Goal: Task Accomplishment & Management: Complete application form

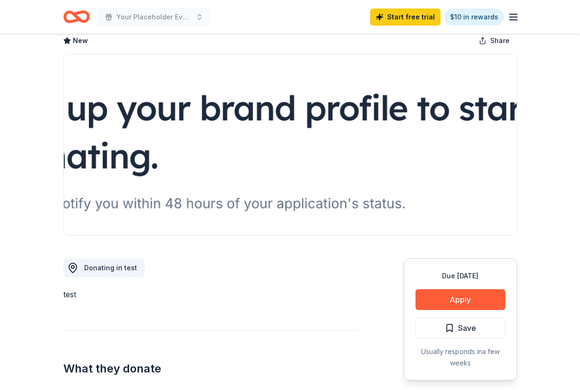
scroll to position [128, 0]
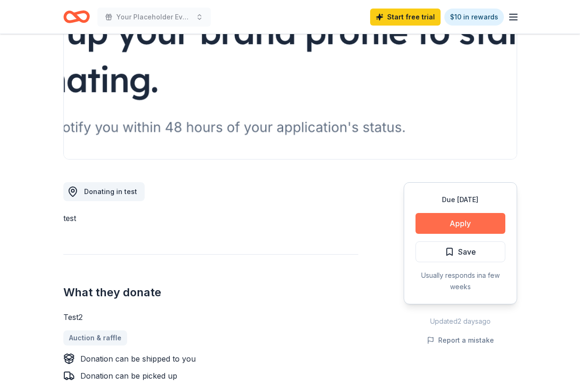
click at [468, 219] on button "Apply" at bounding box center [461, 223] width 90 height 21
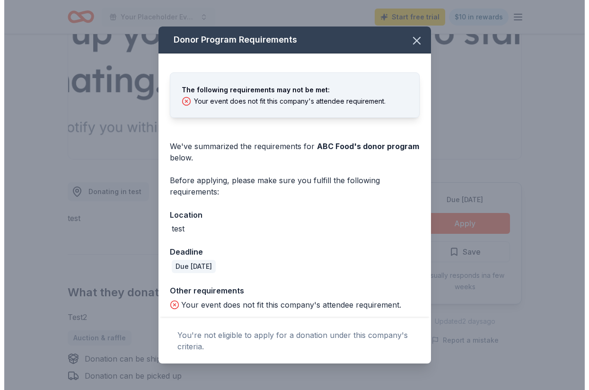
scroll to position [3, 0]
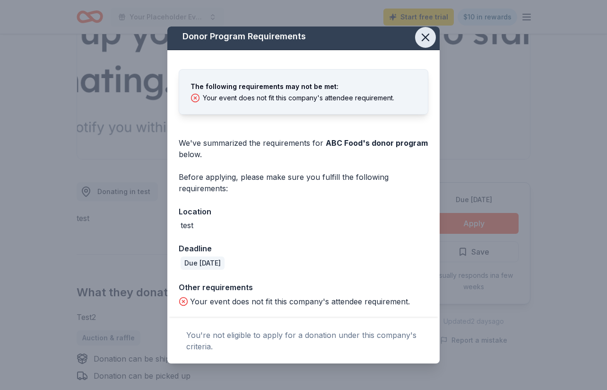
click at [427, 38] on icon "button" at bounding box center [425, 37] width 7 height 7
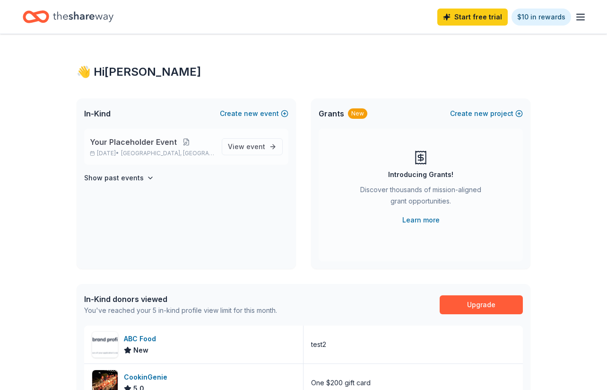
click at [186, 145] on button at bounding box center [186, 142] width 19 height 8
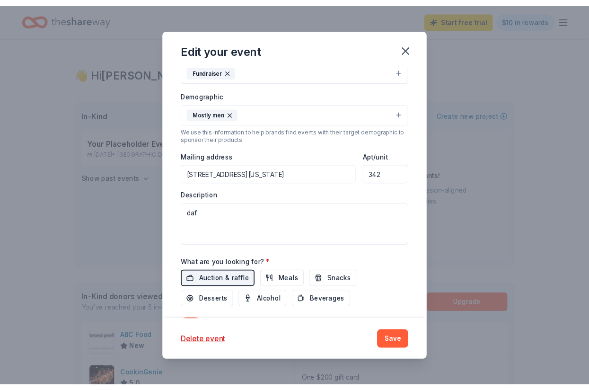
scroll to position [153, 0]
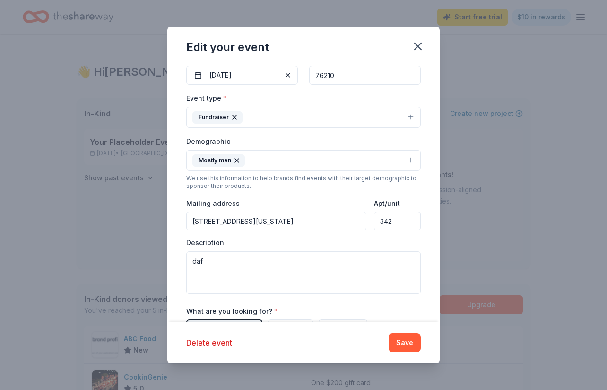
click at [235, 116] on icon "button" at bounding box center [235, 118] width 8 height 8
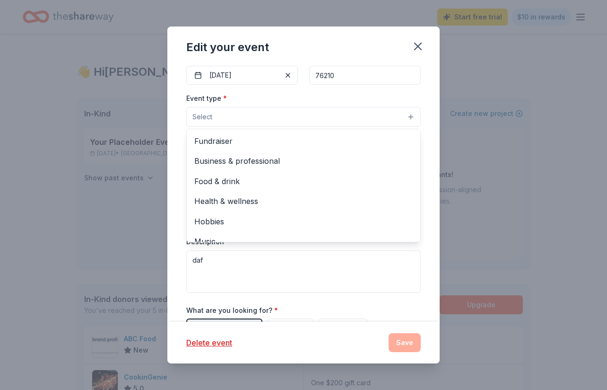
click at [249, 116] on button "Select" at bounding box center [303, 117] width 235 height 20
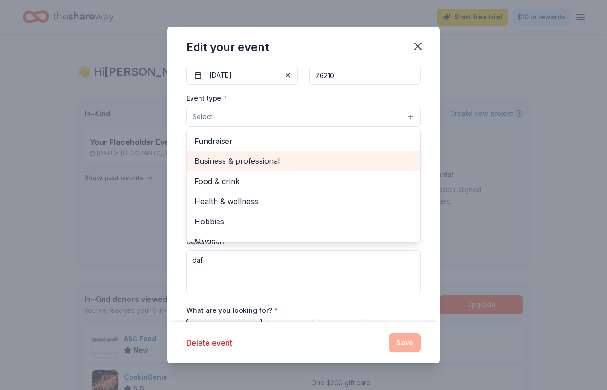
click at [245, 158] on span "Business & professional" at bounding box center [303, 161] width 219 height 12
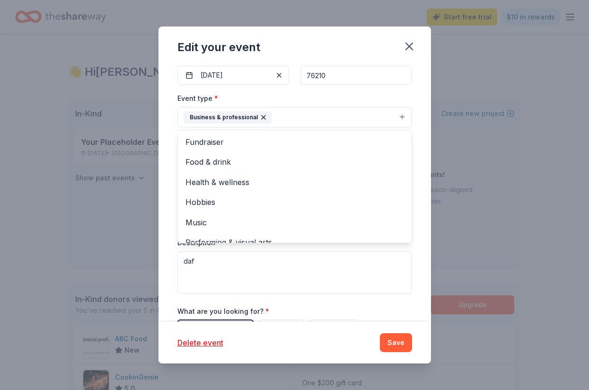
click at [284, 103] on div "Event type * Business & professional Fundraiser Food & drink Health & wellness …" at bounding box center [294, 109] width 235 height 35
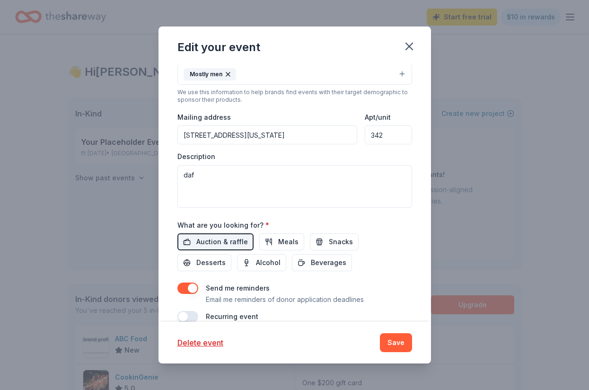
scroll to position [255, 0]
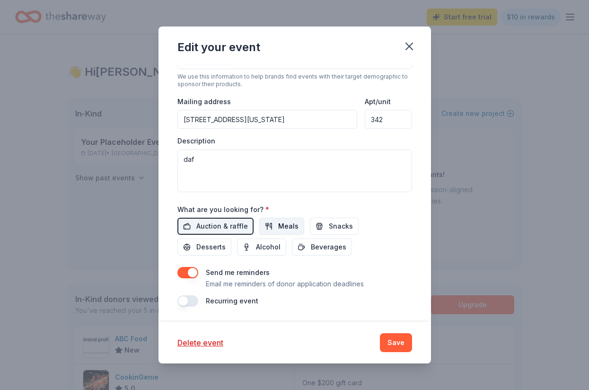
click at [293, 228] on span "Meals" at bounding box center [288, 225] width 20 height 11
click at [237, 229] on span "Auction & raffle" at bounding box center [222, 225] width 52 height 11
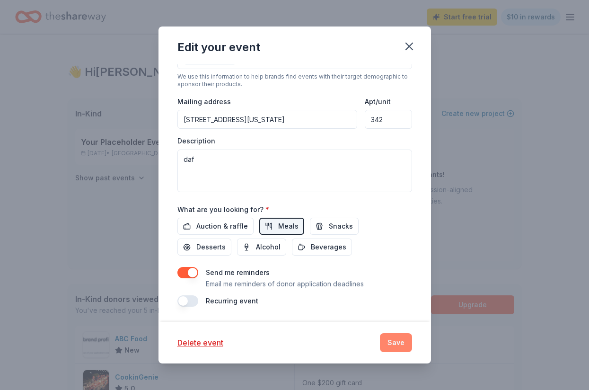
click at [396, 345] on button "Save" at bounding box center [396, 342] width 32 height 19
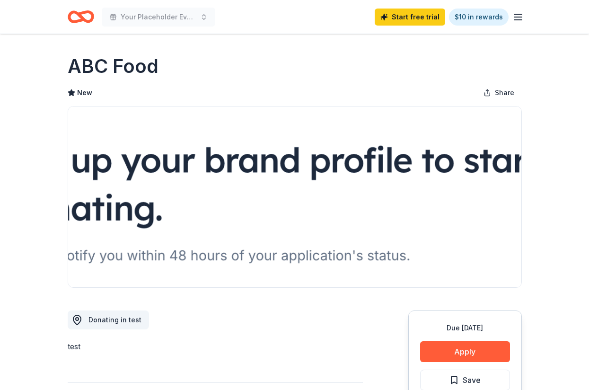
scroll to position [128, 0]
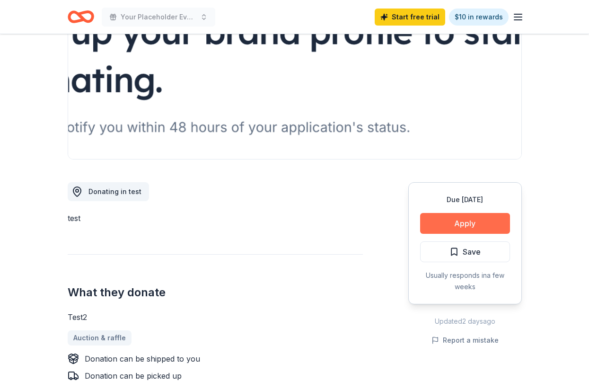
click at [439, 226] on button "Apply" at bounding box center [465, 223] width 90 height 21
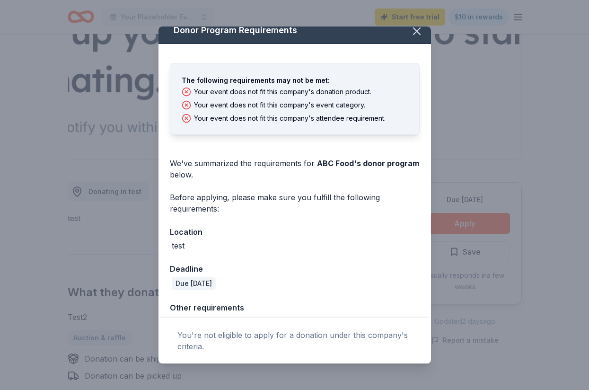
scroll to position [2, 0]
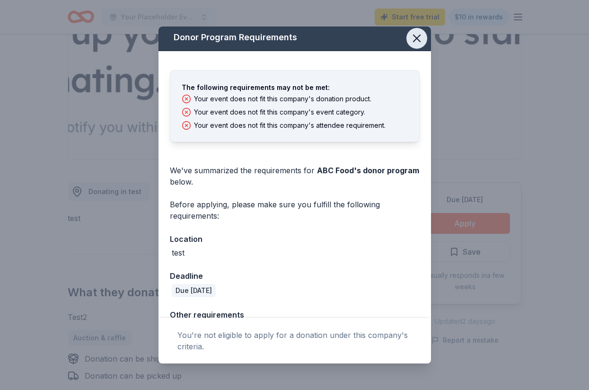
click at [418, 39] on icon "button" at bounding box center [416, 38] width 13 height 13
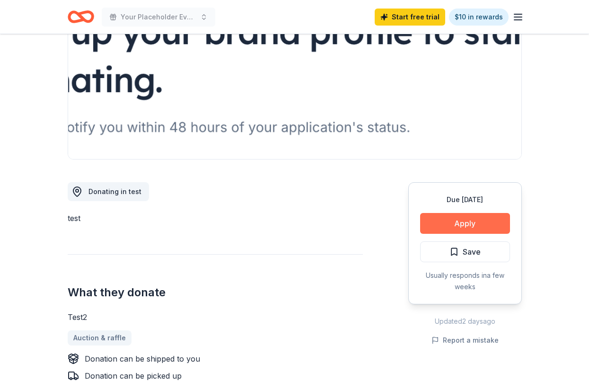
click at [465, 222] on button "Apply" at bounding box center [465, 223] width 90 height 21
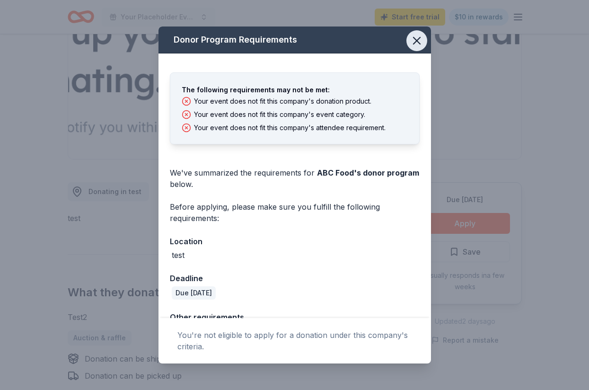
click at [418, 41] on icon "button" at bounding box center [416, 40] width 7 height 7
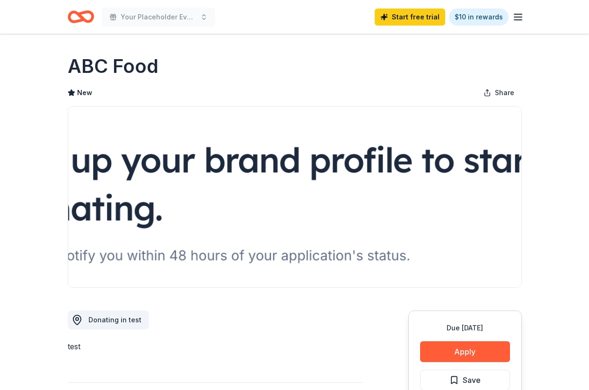
scroll to position [128, 0]
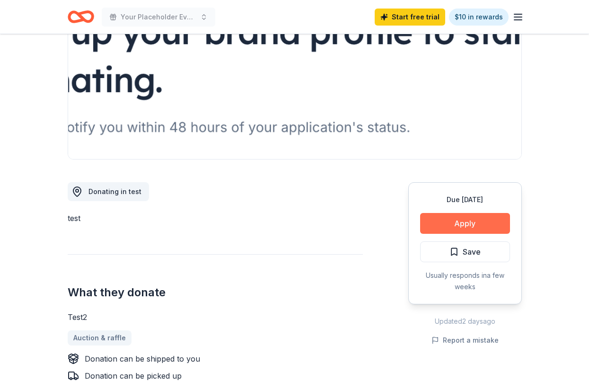
click at [491, 225] on button "Apply" at bounding box center [465, 223] width 90 height 21
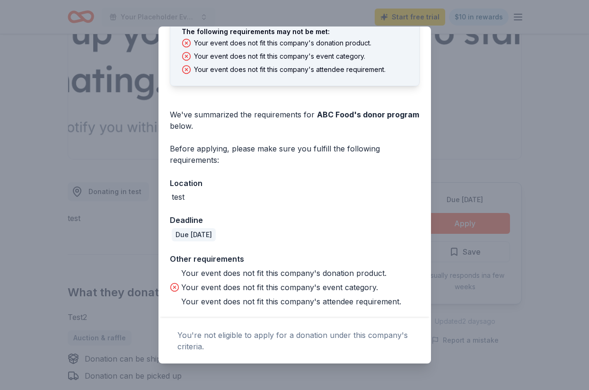
scroll to position [0, 0]
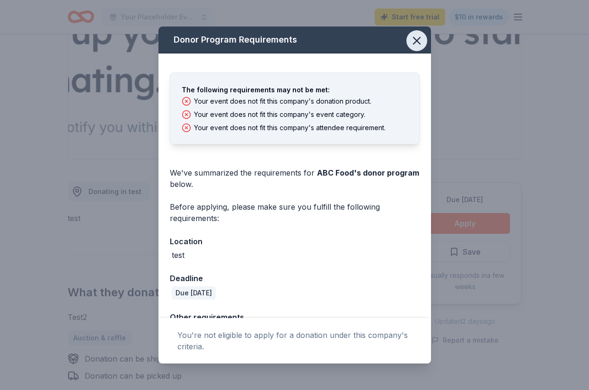
click at [417, 37] on icon "button" at bounding box center [416, 40] width 13 height 13
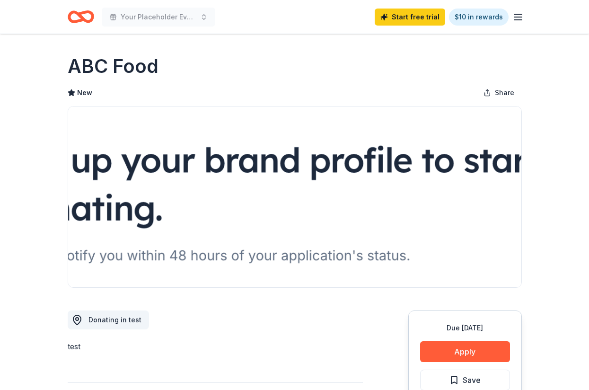
scroll to position [128, 0]
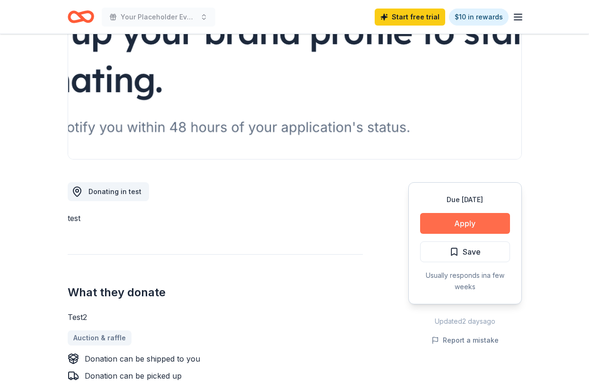
click at [449, 224] on button "Apply" at bounding box center [465, 223] width 90 height 21
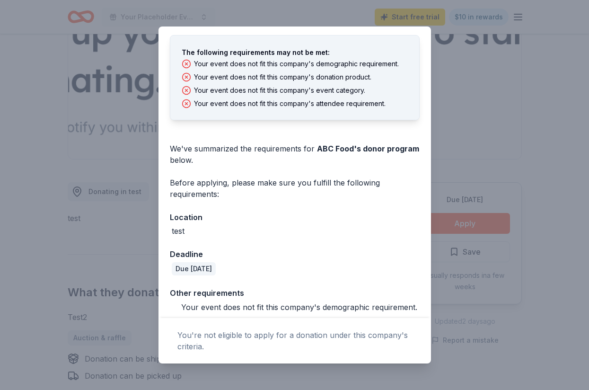
scroll to position [0, 0]
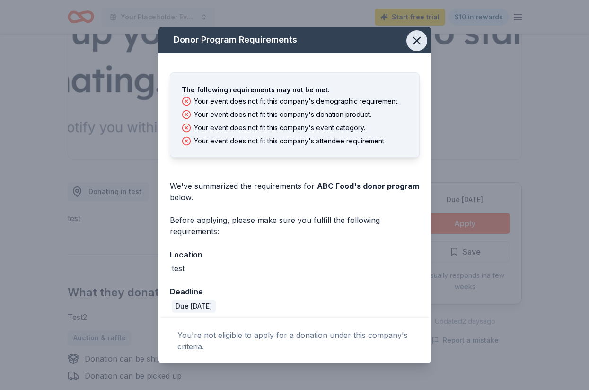
click at [421, 31] on button "button" at bounding box center [416, 40] width 21 height 21
